Goal: Information Seeking & Learning: Learn about a topic

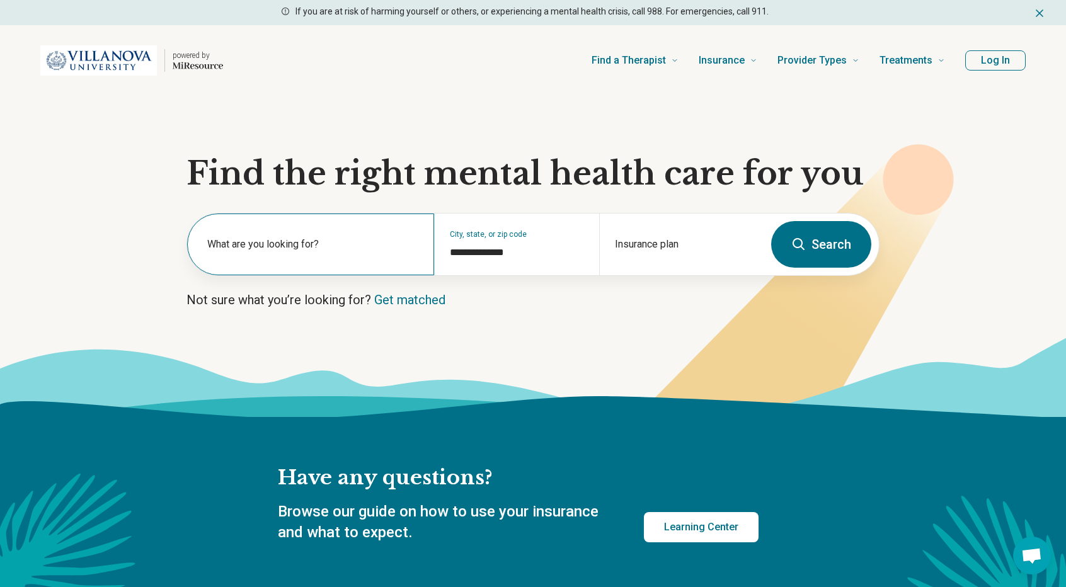
click at [342, 241] on label "What are you looking for?" at bounding box center [313, 244] width 212 height 15
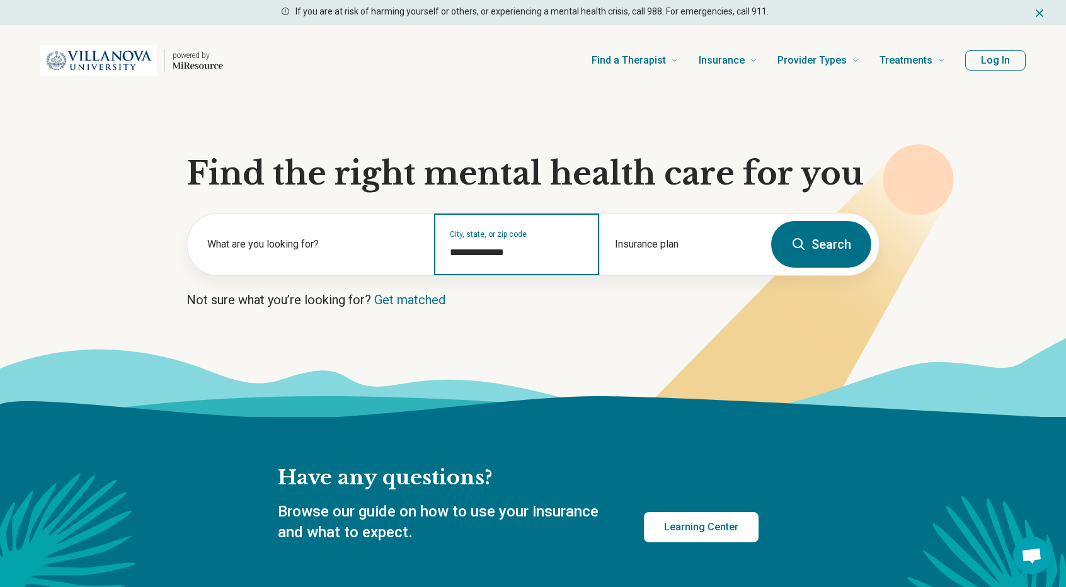
click at [464, 253] on input "**********" at bounding box center [517, 252] width 134 height 15
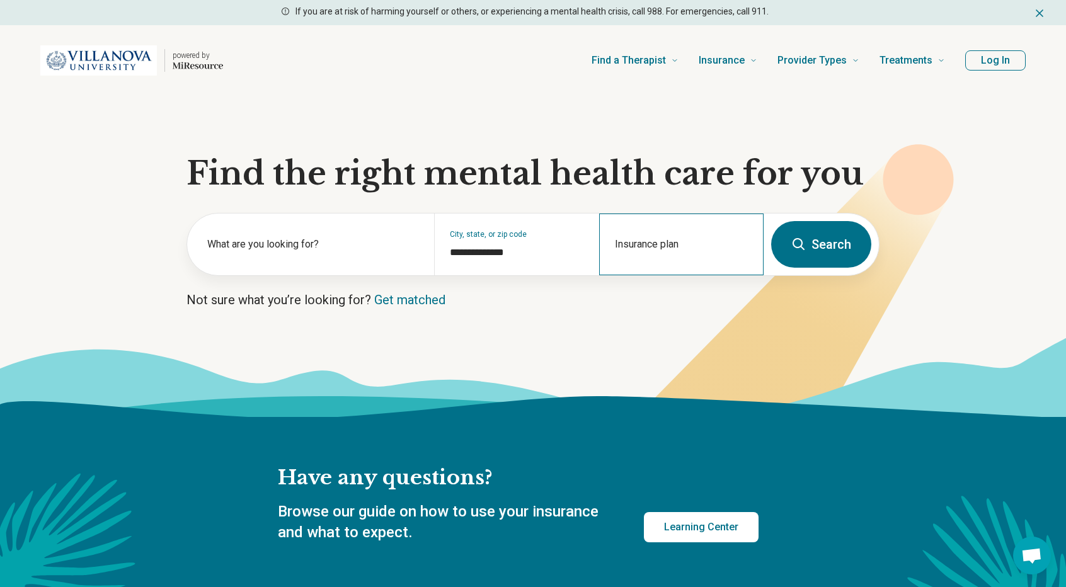
click at [683, 226] on div "Insurance plan" at bounding box center [681, 245] width 164 height 62
click at [814, 251] on button "Search" at bounding box center [821, 244] width 100 height 47
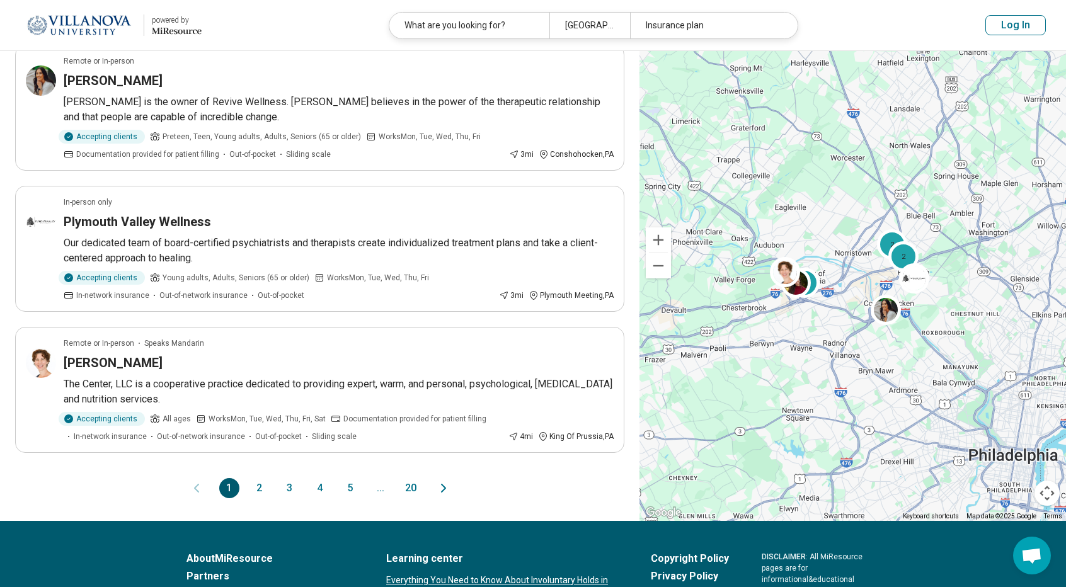
scroll to position [1031, 0]
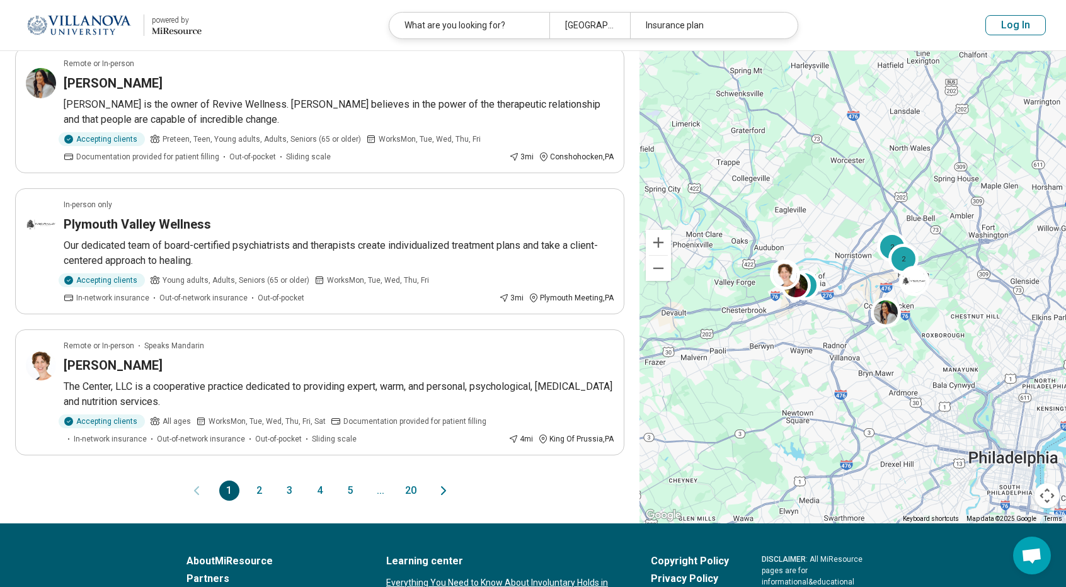
click at [442, 487] on icon "Next page" at bounding box center [443, 490] width 15 height 15
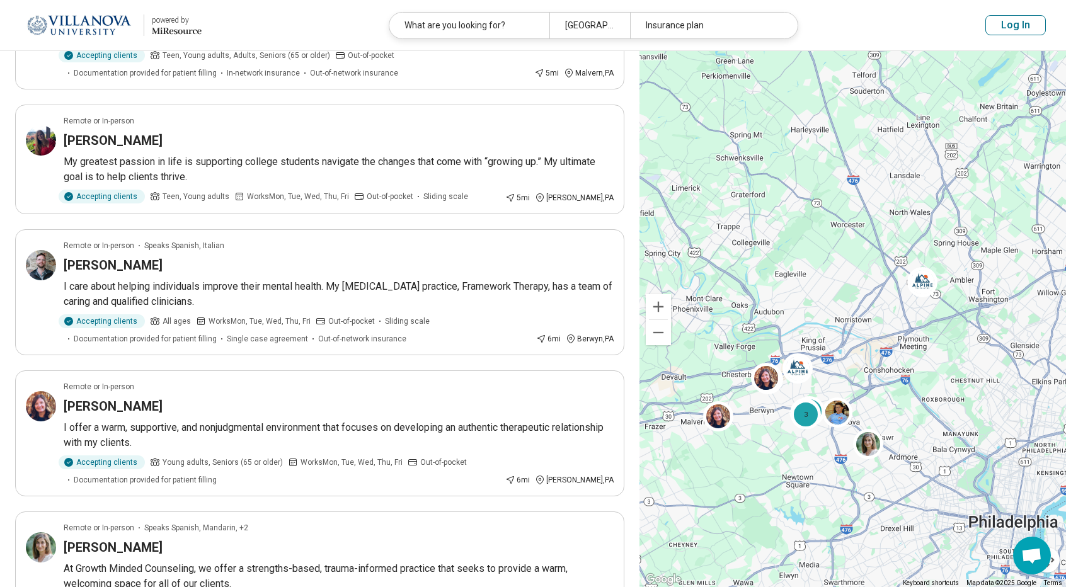
scroll to position [0, 0]
